Goal: Information Seeking & Learning: Learn about a topic

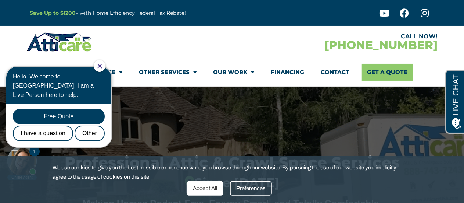
click at [102, 65] on icon "Close Chat" at bounding box center [99, 65] width 5 height 5
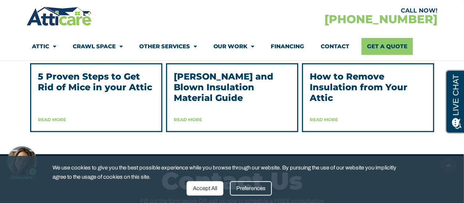
scroll to position [1910, 0]
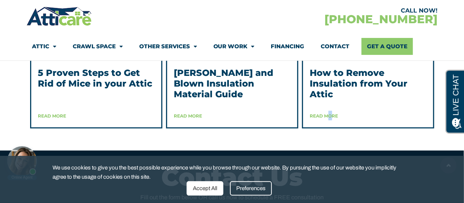
click at [319, 120] on div "Read More" at bounding box center [368, 116] width 116 height 10
click at [329, 118] on link "Read More" at bounding box center [324, 116] width 28 height 6
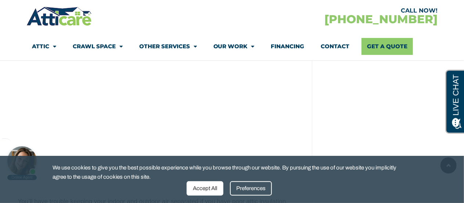
scroll to position [1325, 0]
click at [449, 166] on div "We use cookies to give you the best possible experience while you browse throug…" at bounding box center [232, 178] width 464 height 47
